Goal: Communication & Community: Participate in discussion

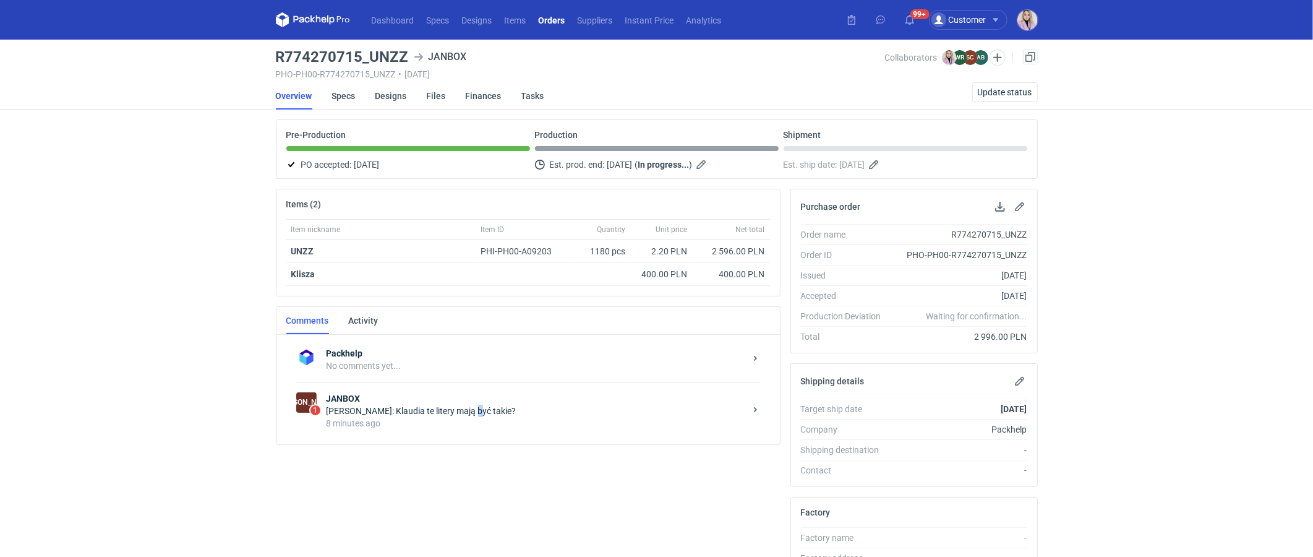
click at [468, 407] on div "Sylwia Cichórz: Klaudia te litery mają być takie?" at bounding box center [536, 410] width 419 height 12
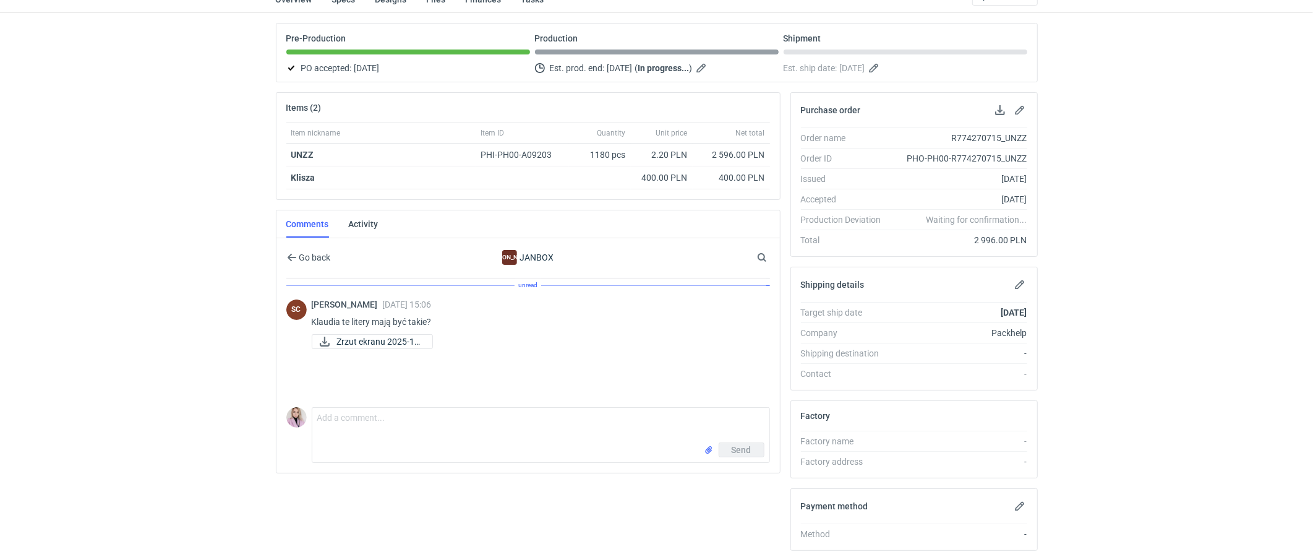
scroll to position [113, 0]
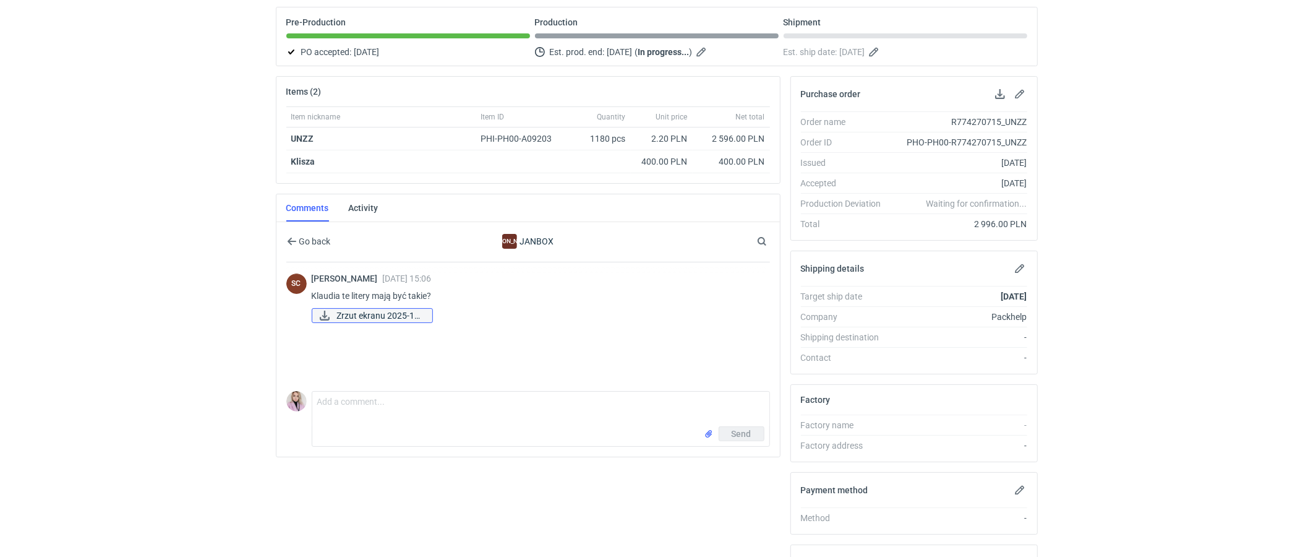
click at [393, 310] on span "Zrzut ekranu 2025-10..." at bounding box center [379, 316] width 85 height 14
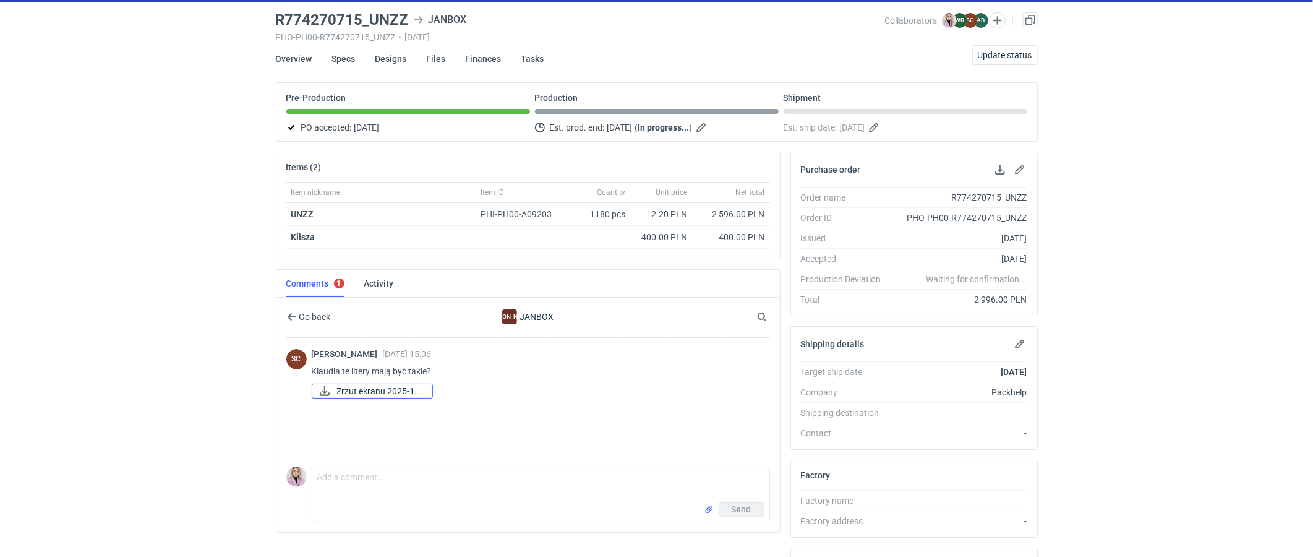
scroll to position [16, 0]
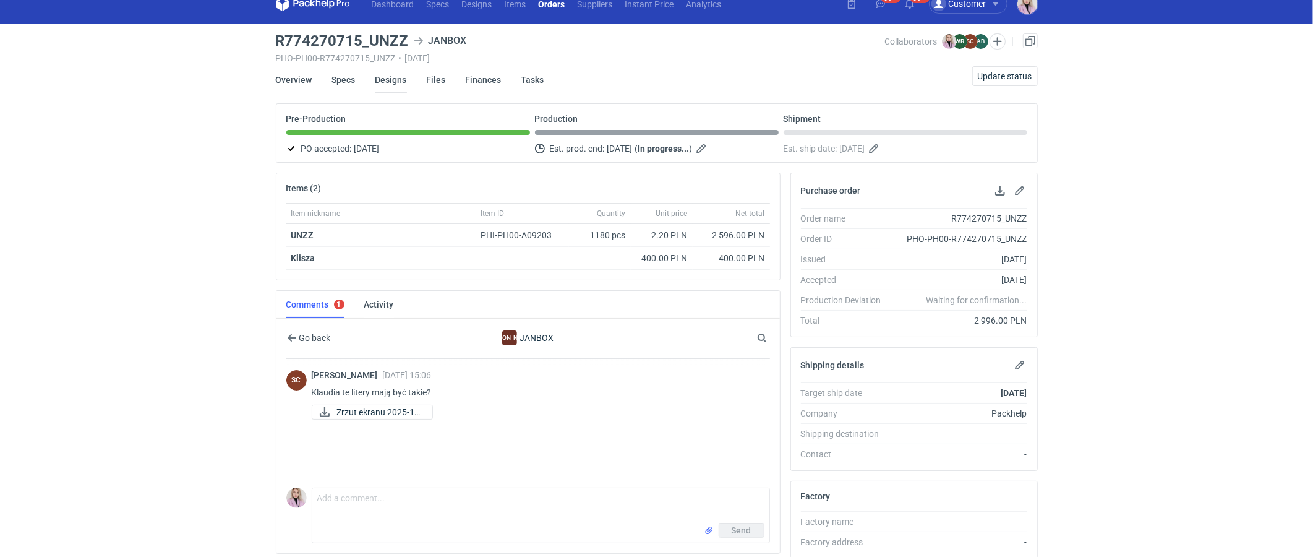
click at [388, 79] on link "Designs" at bounding box center [391, 79] width 32 height 27
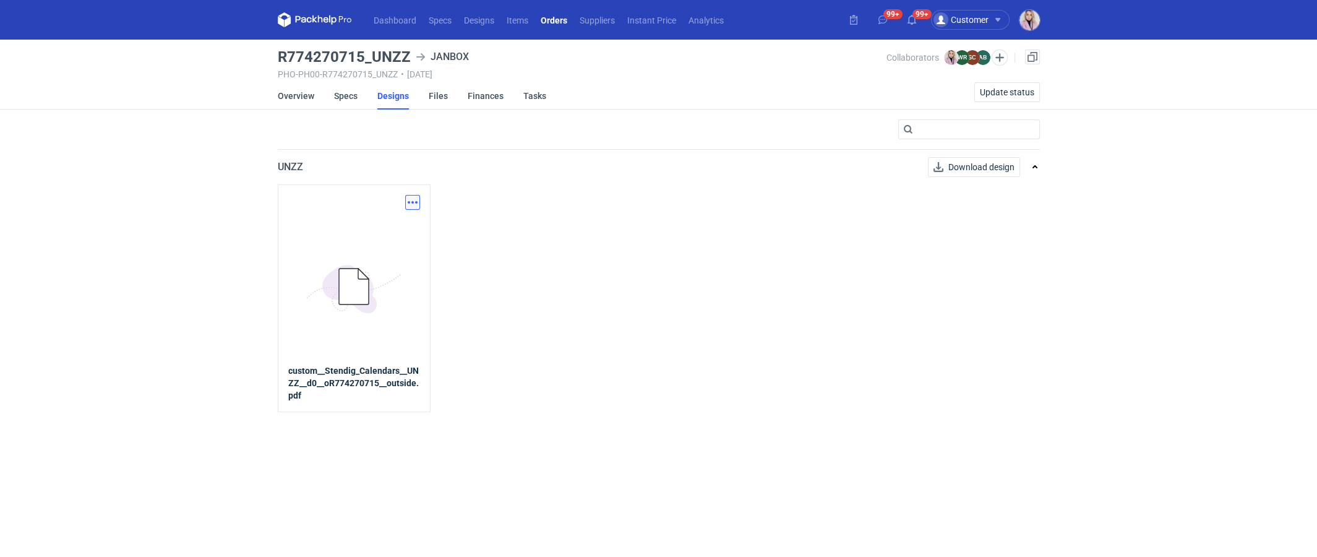
click at [413, 197] on button "button" at bounding box center [412, 202] width 15 height 15
click at [396, 224] on link "Download design part" at bounding box center [358, 229] width 114 height 20
click at [271, 97] on div "Dashboard Specs Designs Items Orders Suppliers Instant Price Analytics 99+ 99+ …" at bounding box center [658, 278] width 1317 height 557
click at [290, 96] on link "Overview" at bounding box center [296, 95] width 36 height 27
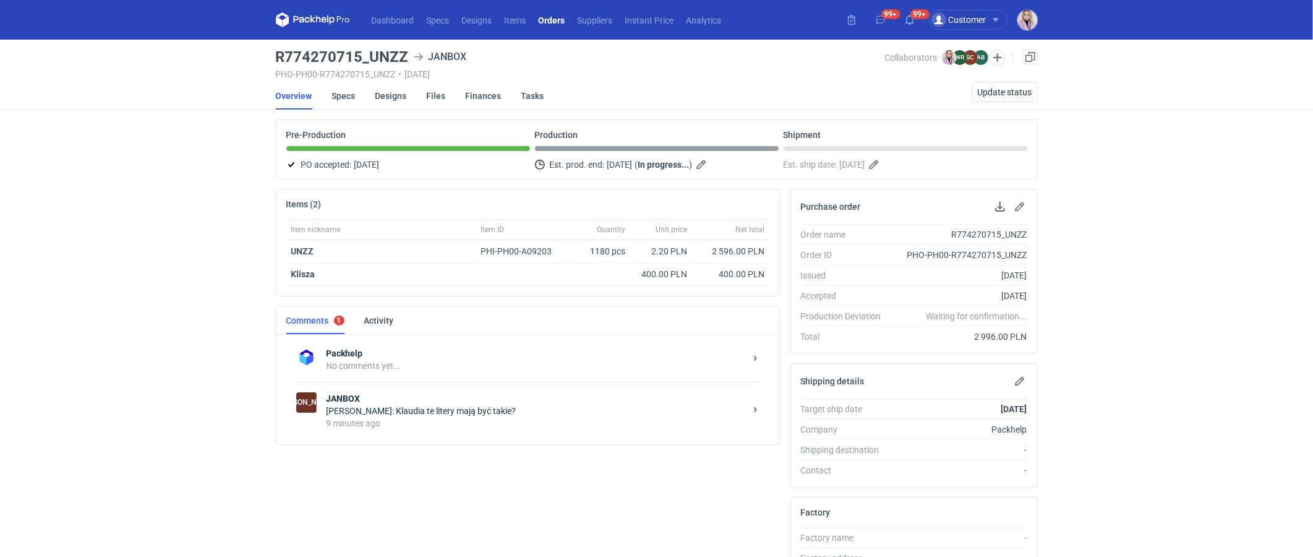
click at [425, 417] on div "9 minutes ago" at bounding box center [536, 423] width 419 height 12
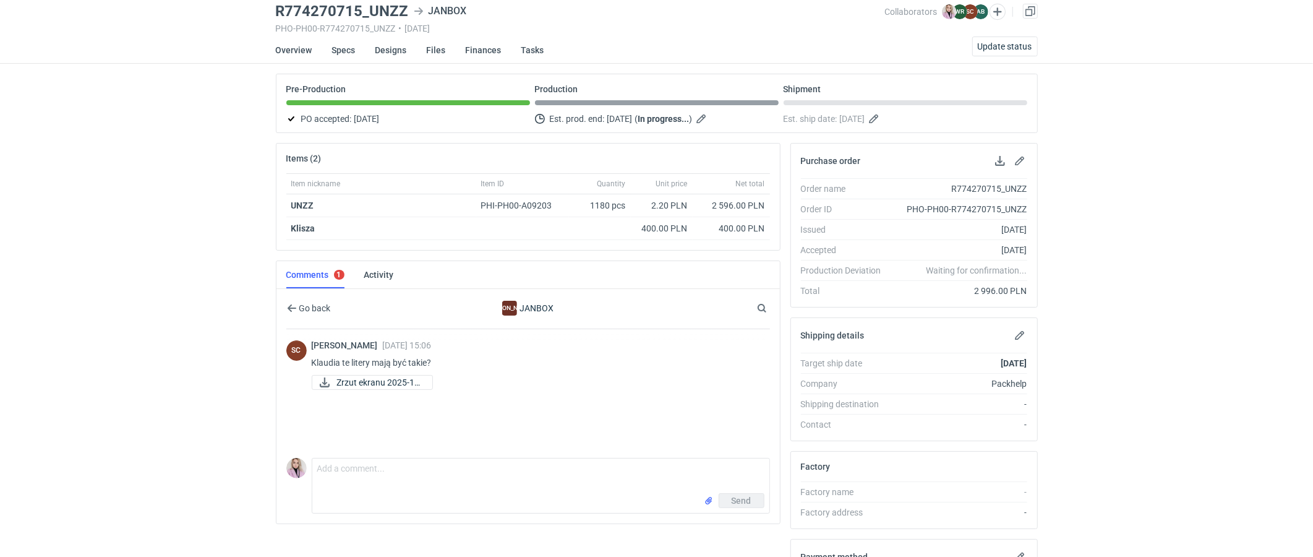
scroll to position [49, 0]
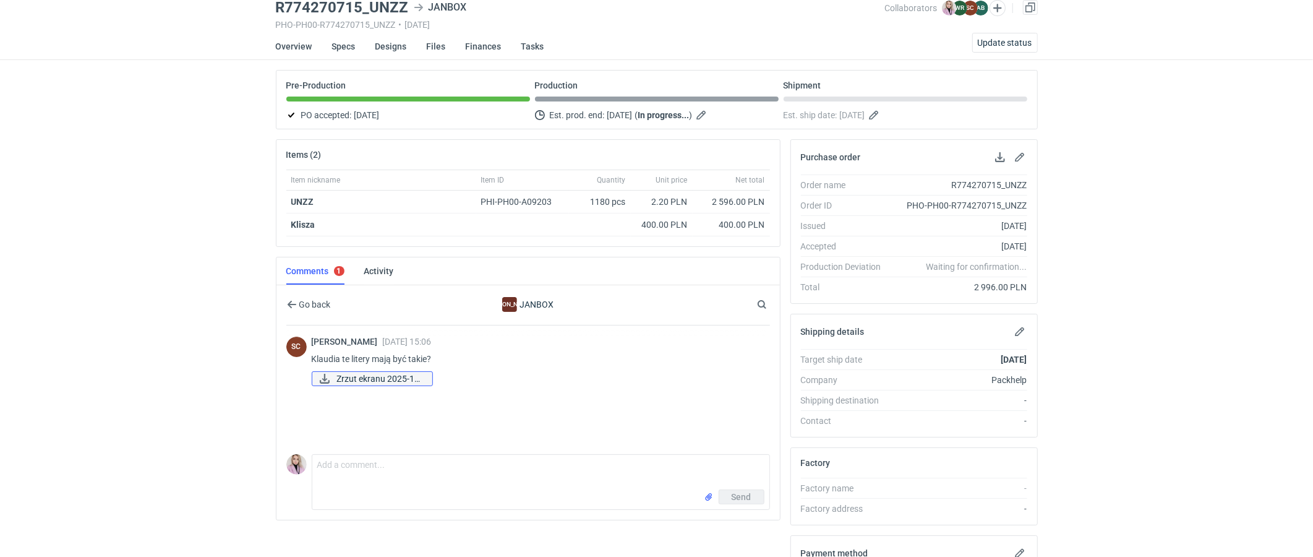
click at [384, 374] on span "Zrzut ekranu 2025-10..." at bounding box center [379, 379] width 85 height 14
click at [388, 480] on textarea "Comment message" at bounding box center [540, 472] width 457 height 35
type textarea "Sylwia, sprawdzam"
